Goal: Check status: Check status

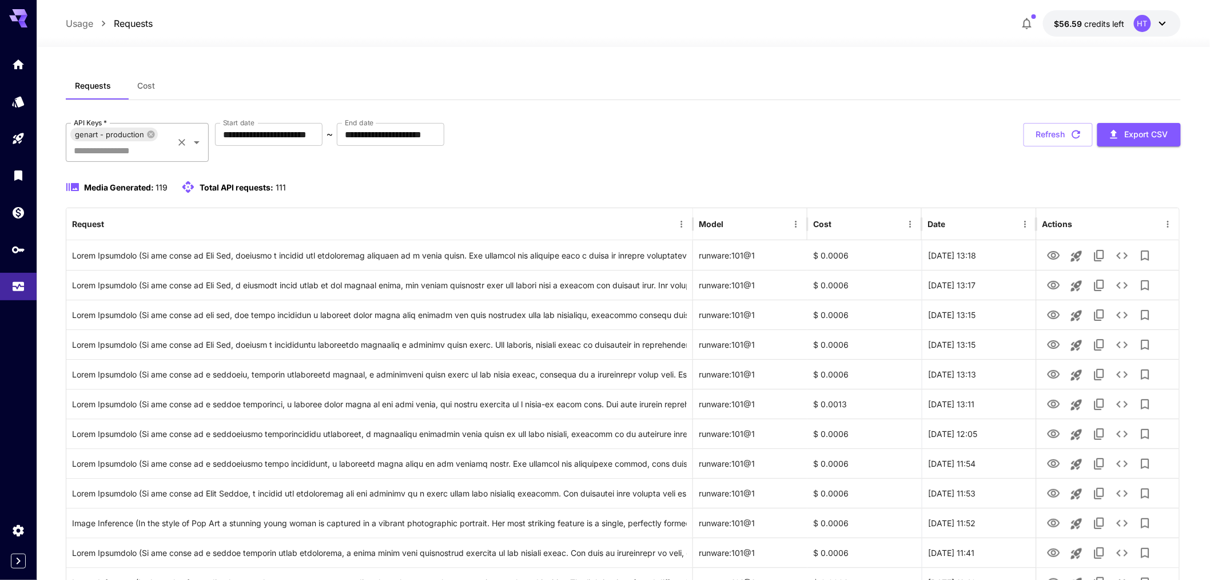
click at [158, 141] on div "genart - production" at bounding box center [113, 134] width 87 height 14
click at [155, 138] on icon at bounding box center [150, 133] width 7 height 7
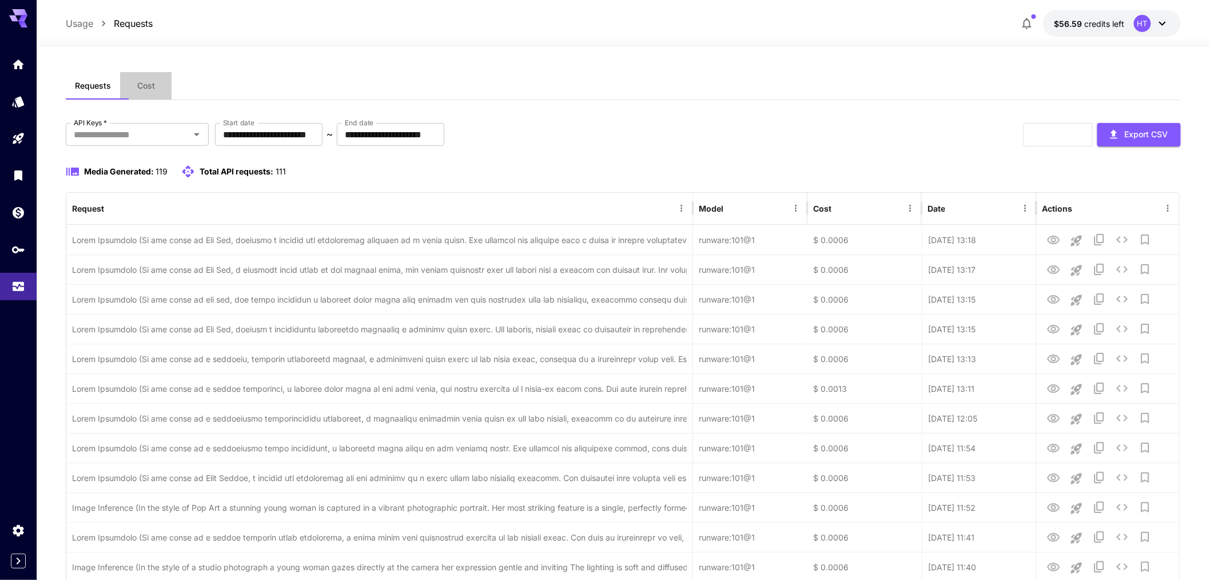
click at [155, 91] on span "Cost" at bounding box center [146, 86] width 18 height 10
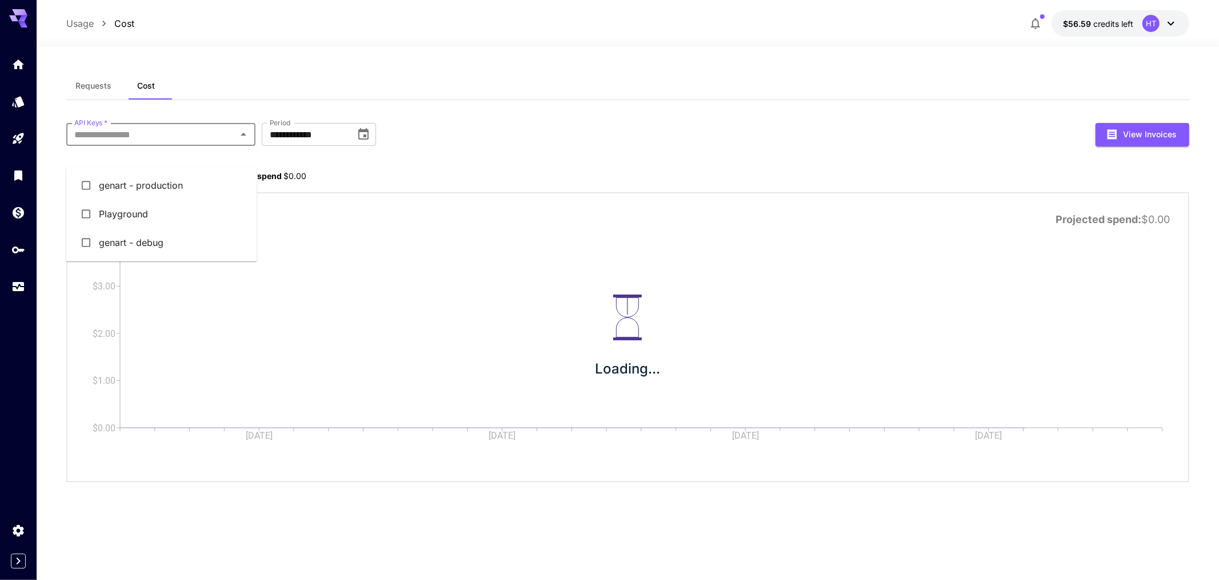
click at [212, 142] on input "API Keys   *" at bounding box center [151, 134] width 163 height 16
click at [177, 194] on li "genart - production" at bounding box center [161, 185] width 191 height 29
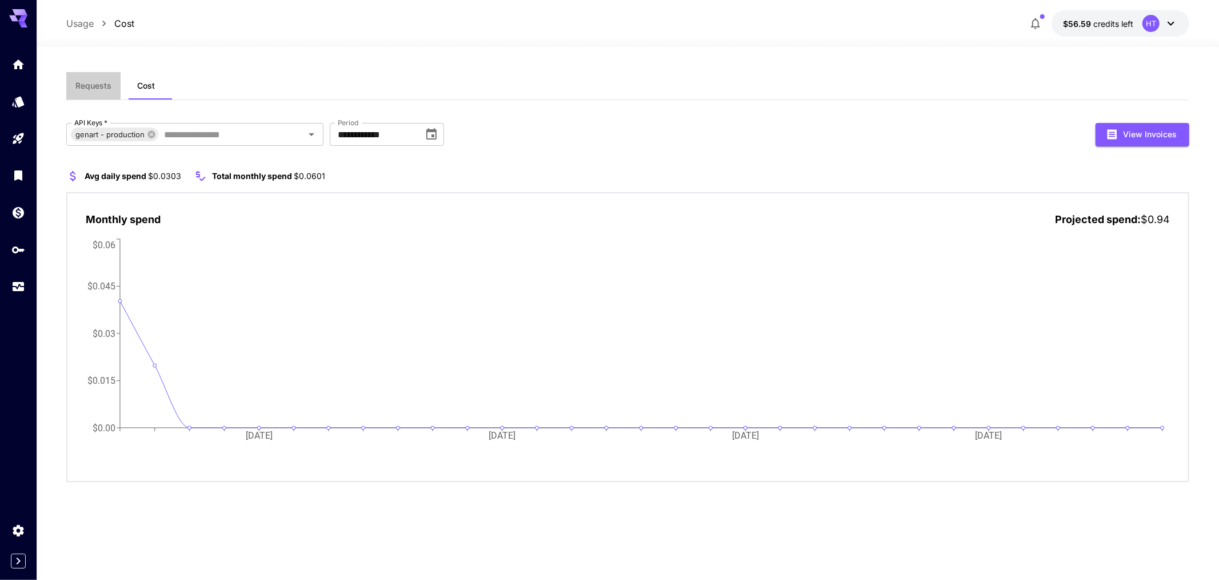
click at [93, 91] on span "Requests" at bounding box center [93, 86] width 36 height 10
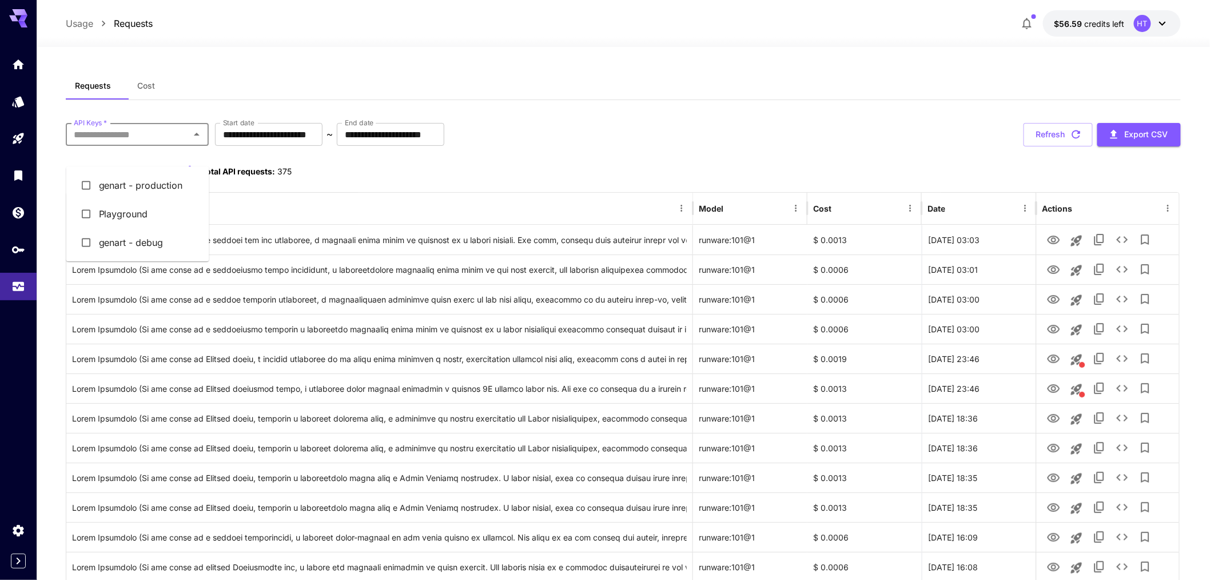
click at [165, 142] on input "API Keys   *" at bounding box center [127, 134] width 117 height 16
click at [166, 200] on li "genart - production" at bounding box center [137, 185] width 143 height 29
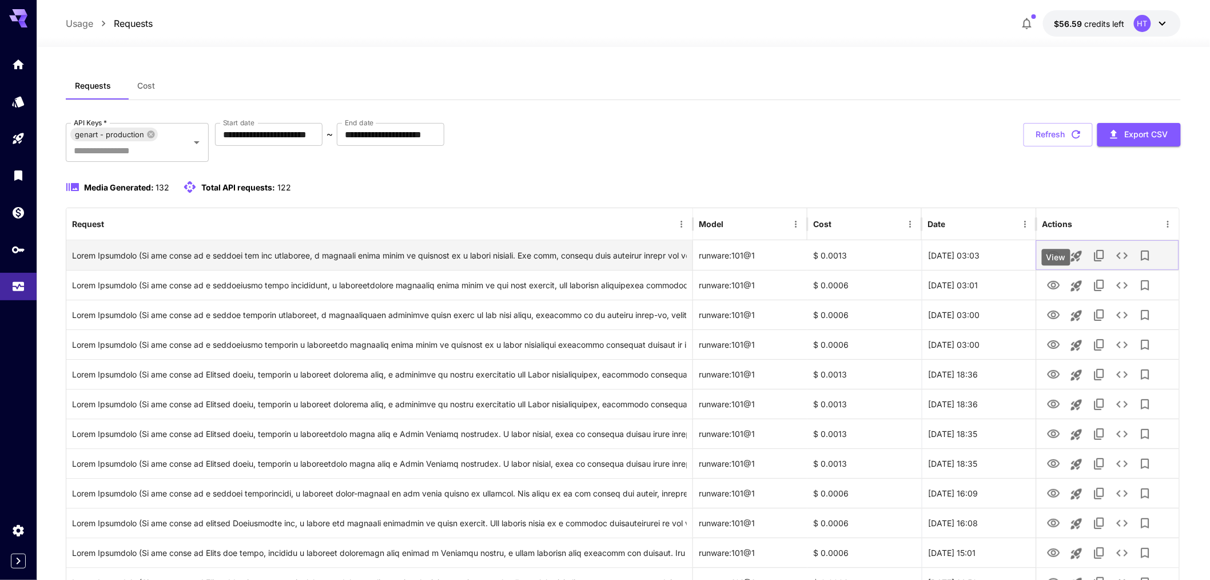
click at [1048, 262] on icon "View" at bounding box center [1054, 256] width 14 height 14
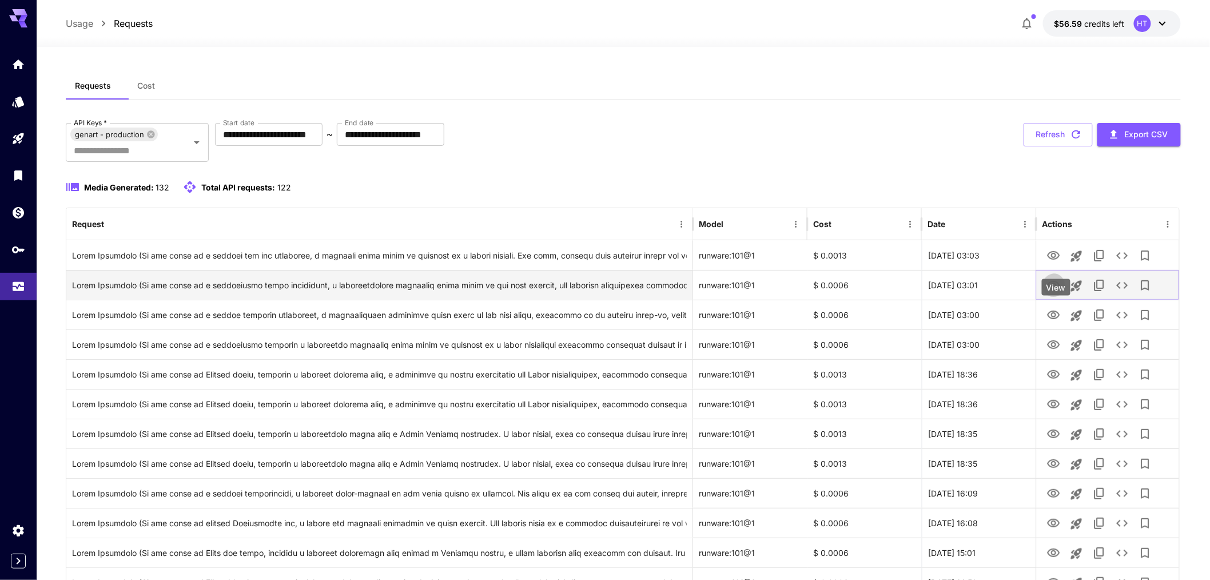
click at [1060, 292] on icon "View" at bounding box center [1054, 285] width 14 height 14
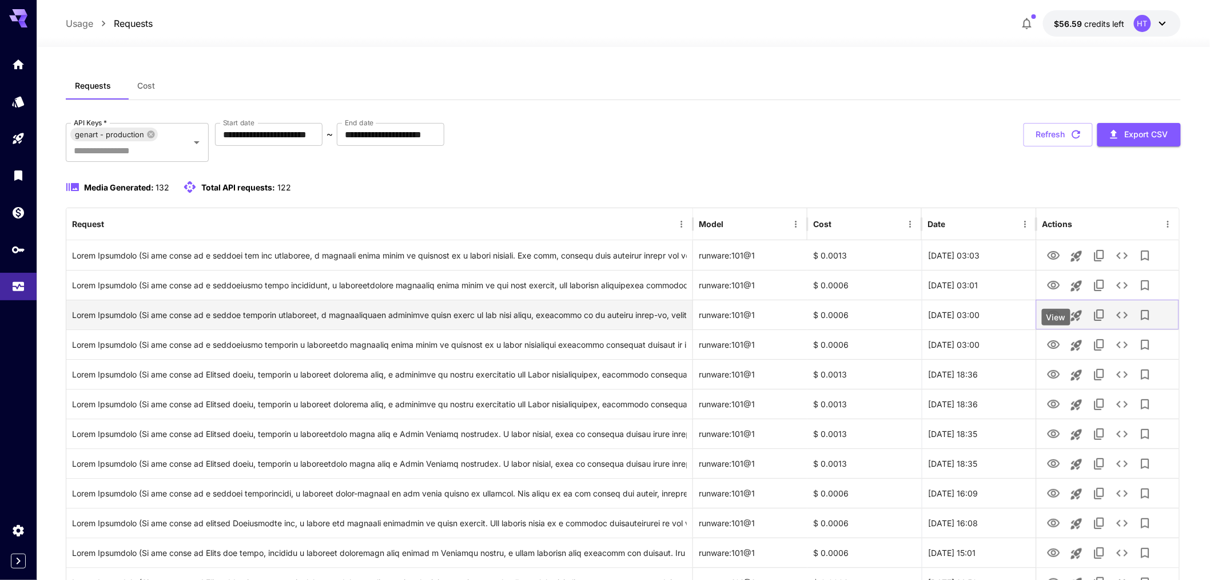
click at [1054, 322] on icon "View" at bounding box center [1054, 315] width 14 height 14
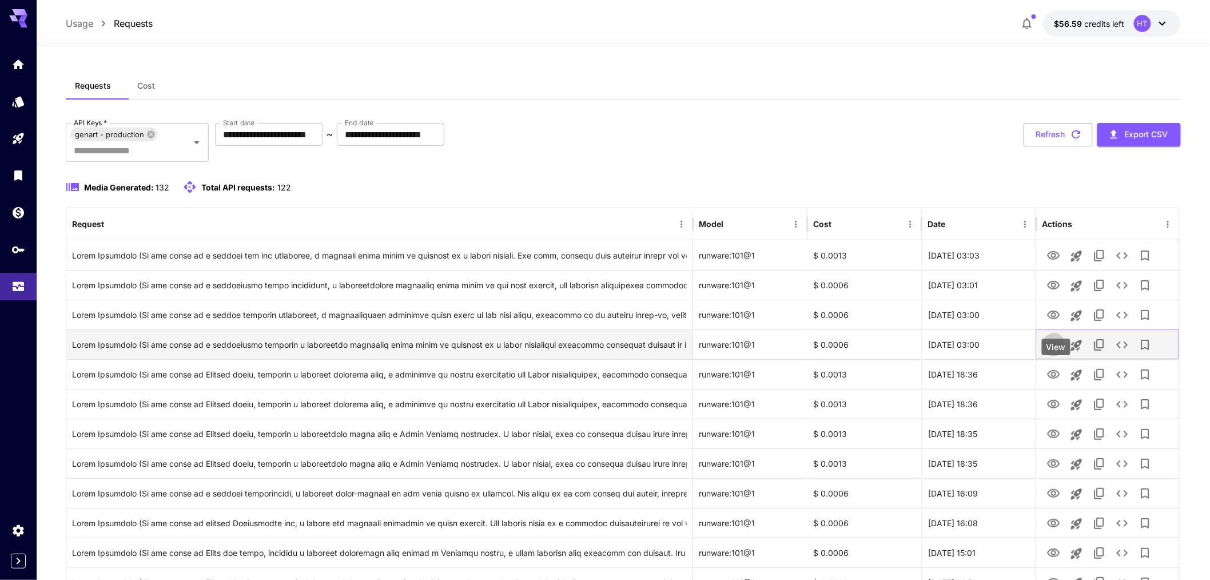
click at [1048, 349] on icon "View" at bounding box center [1053, 344] width 13 height 9
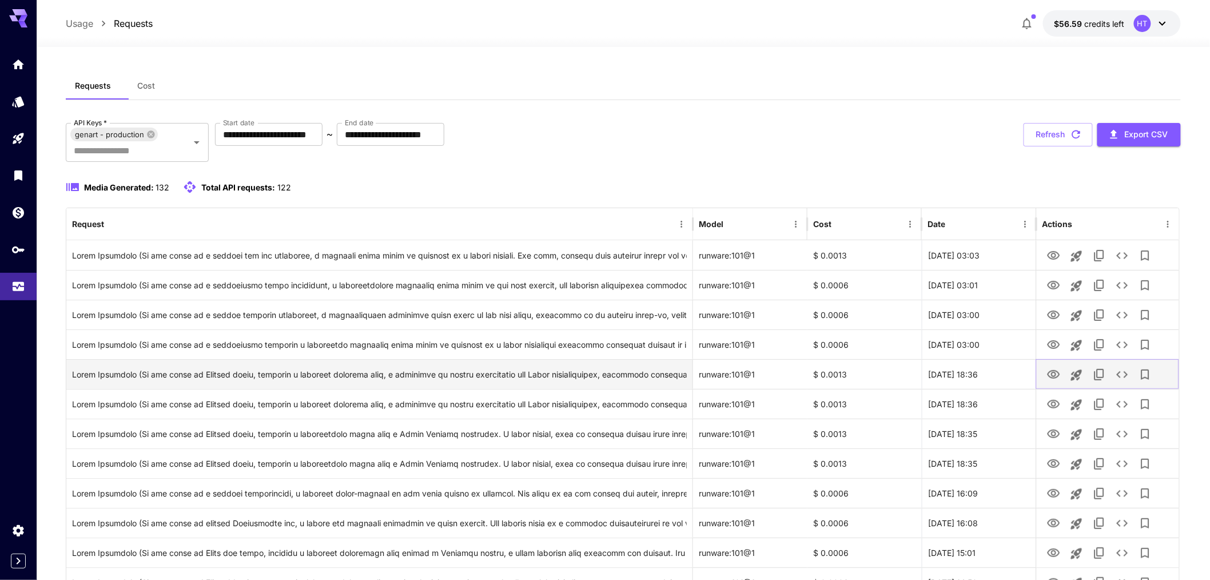
click at [1054, 378] on icon "View" at bounding box center [1053, 374] width 13 height 9
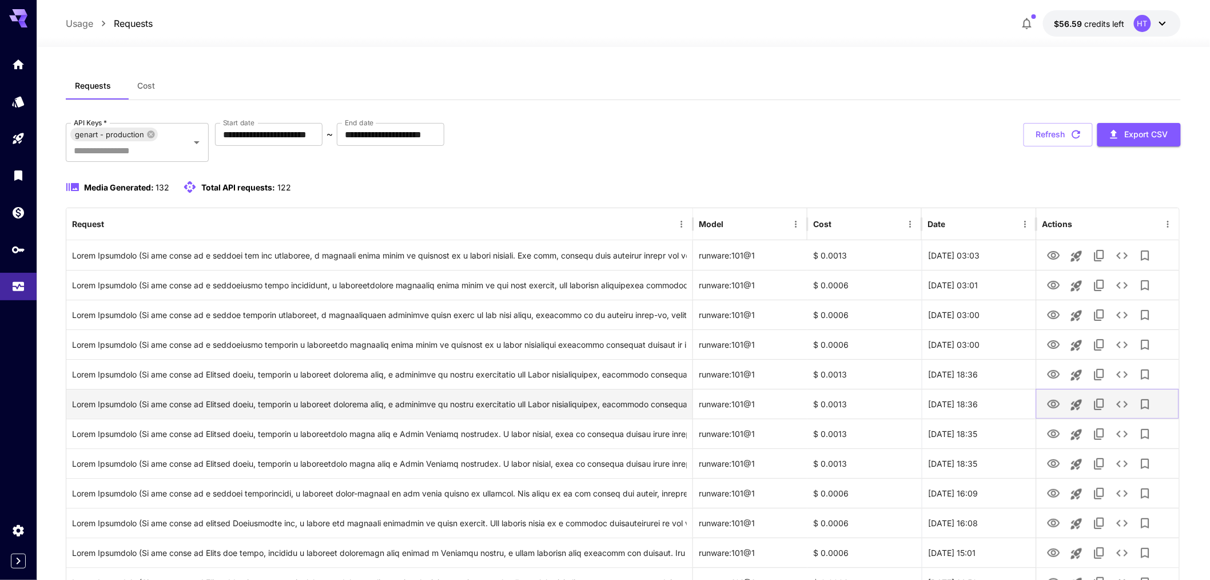
click at [1044, 416] on button "View" at bounding box center [1053, 403] width 23 height 23
click at [1058, 408] on icon "View" at bounding box center [1053, 404] width 13 height 9
